Goal: Find specific page/section: Find specific page/section

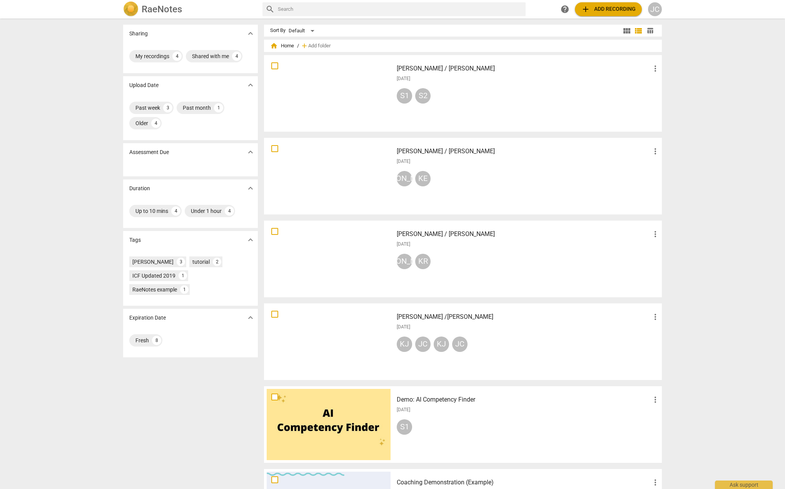
click at [335, 94] on div at bounding box center [329, 93] width 124 height 71
click at [337, 181] on div at bounding box center [329, 175] width 124 height 71
click at [331, 95] on div at bounding box center [329, 93] width 124 height 71
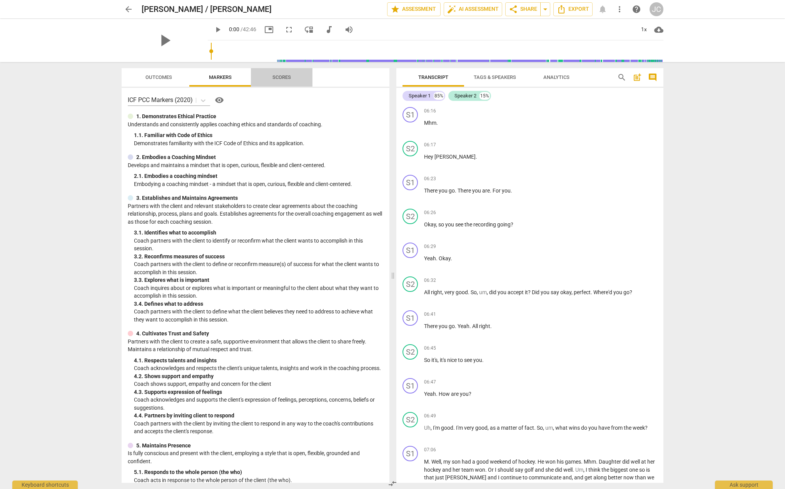
click at [279, 78] on span "Scores" at bounding box center [281, 77] width 18 height 6
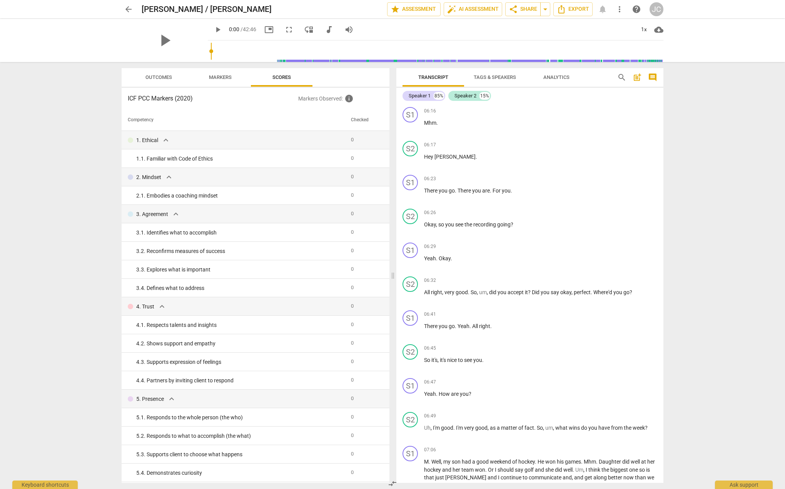
click at [222, 78] on span "Markers" at bounding box center [220, 77] width 23 height 6
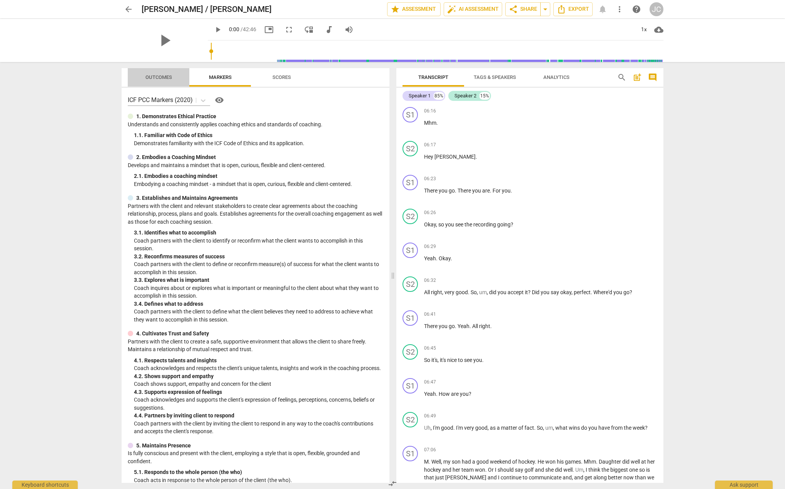
click at [151, 75] on span "Outcomes" at bounding box center [158, 77] width 27 height 6
